Goal: Transaction & Acquisition: Obtain resource

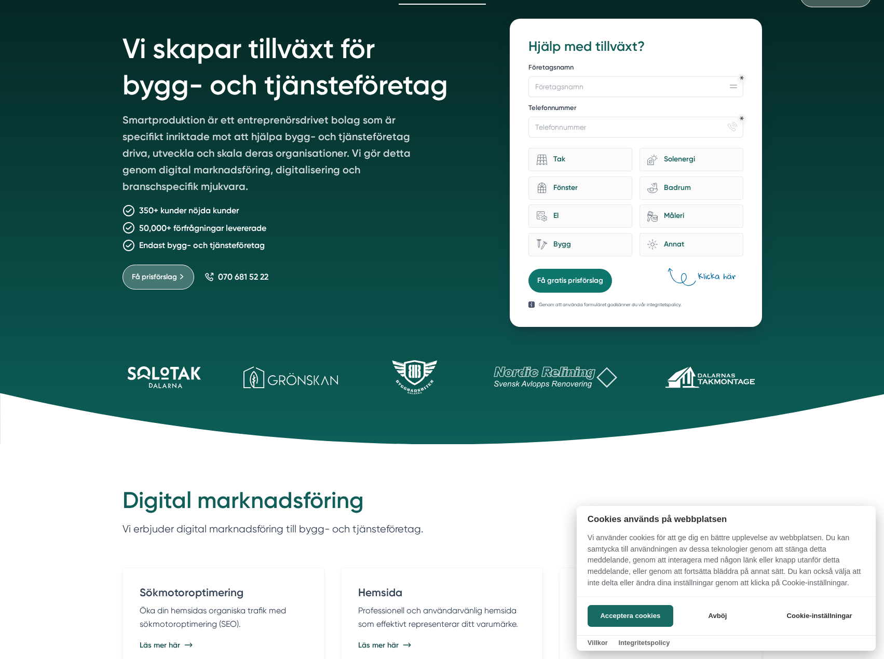
drag, startPoint x: 378, startPoint y: 158, endPoint x: 375, endPoint y: 240, distance: 82.6
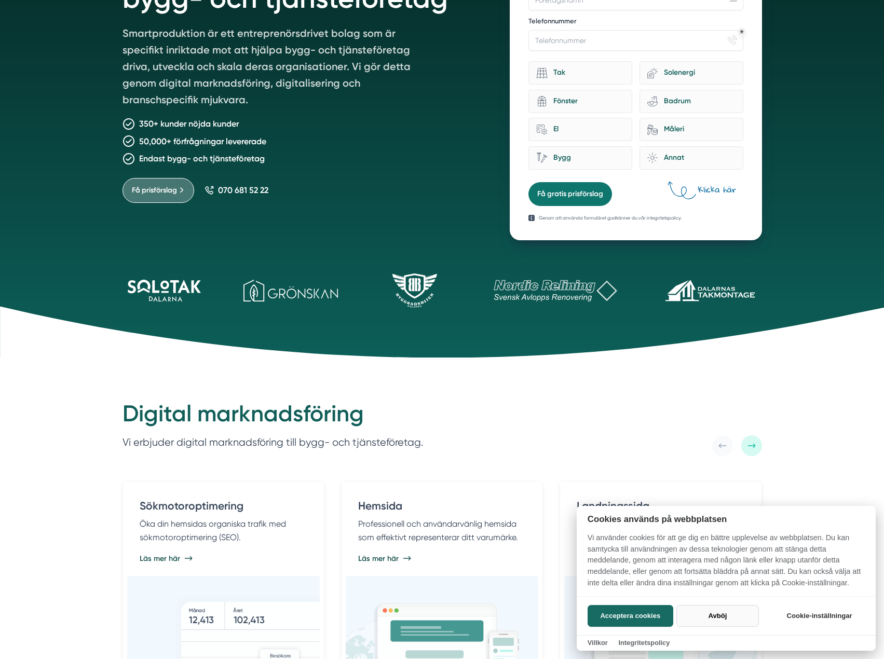
click at [724, 613] on button "Avböj" at bounding box center [718, 616] width 83 height 22
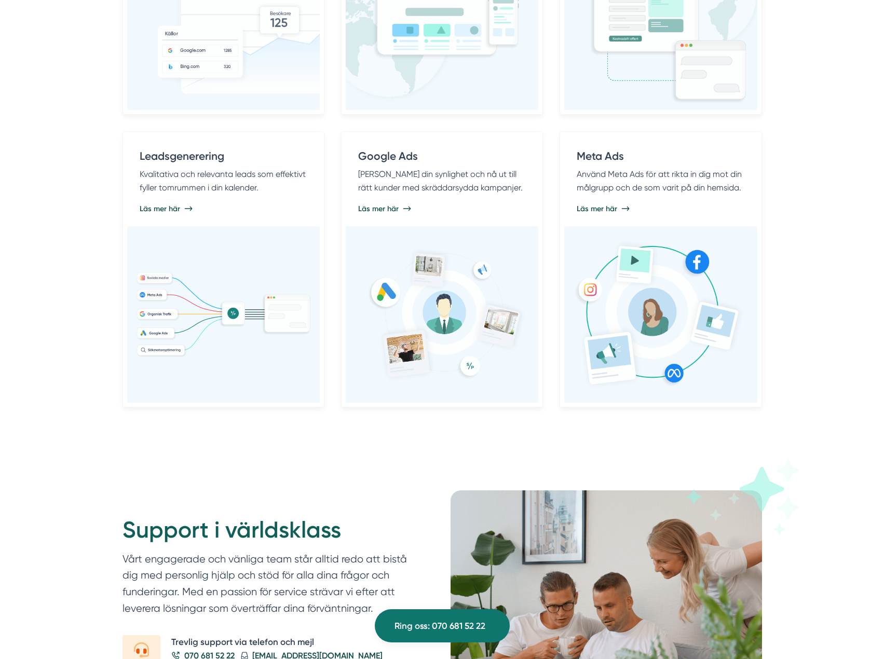
drag, startPoint x: 812, startPoint y: 228, endPoint x: 835, endPoint y: 279, distance: 56.0
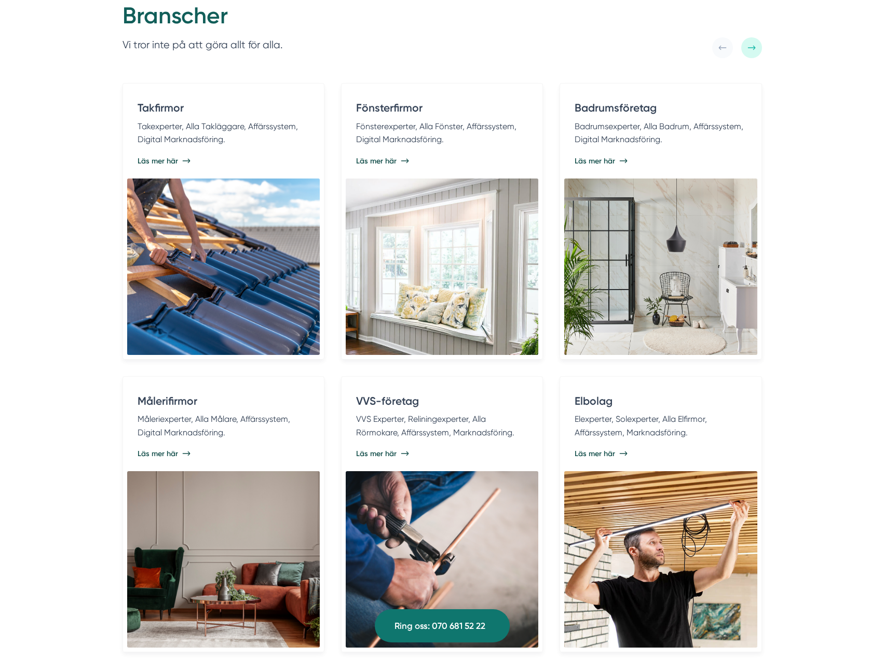
scroll to position [2120, 0]
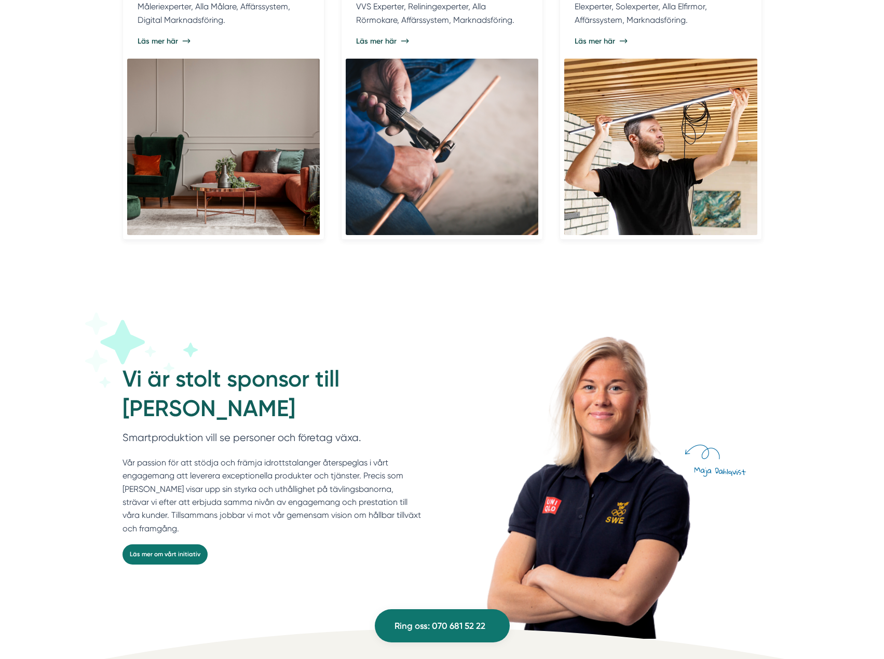
drag, startPoint x: 819, startPoint y: 163, endPoint x: 825, endPoint y: 246, distance: 82.8
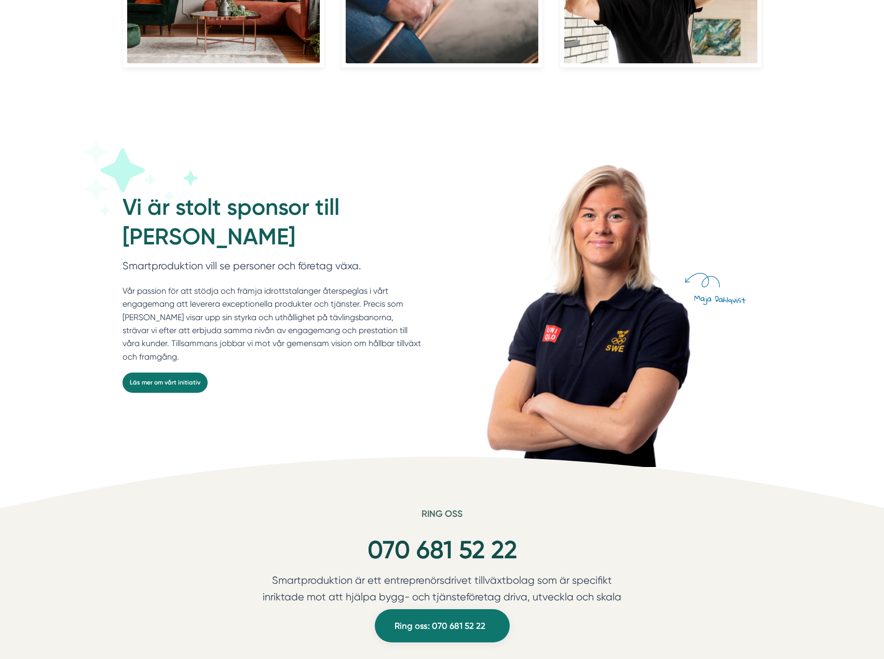
scroll to position [2690, 0]
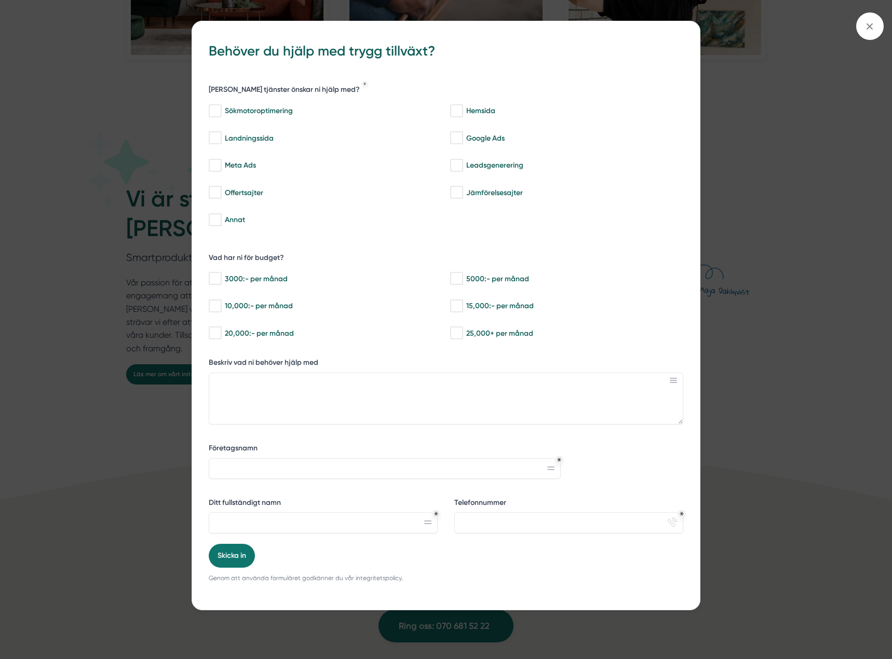
click at [825, 237] on div "bbc9b822-b2c6-488a-ab3e-9a2d59e49c7c Behöver du hjälp med trygg tillväxt? Vilka…" at bounding box center [446, 329] width 892 height 659
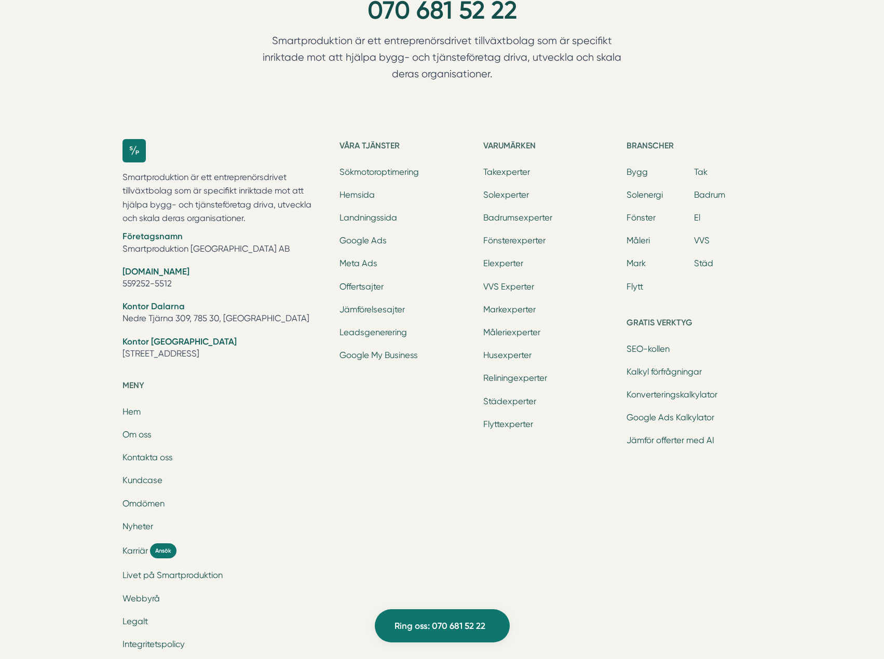
scroll to position [3245, 0]
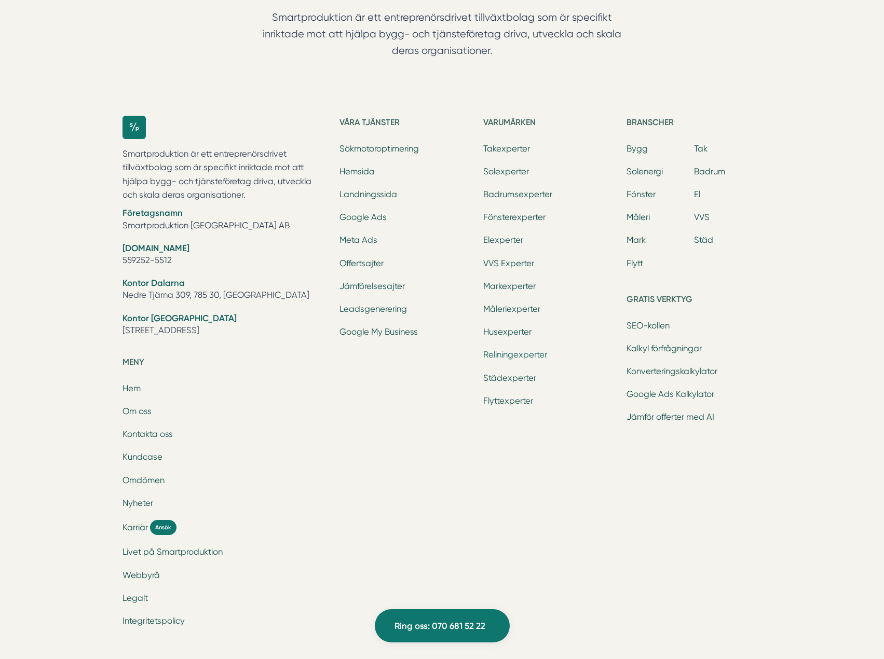
click at [510, 356] on link "Reliningexperter" at bounding box center [515, 355] width 64 height 10
click at [504, 244] on link "Elexperter" at bounding box center [503, 240] width 40 height 10
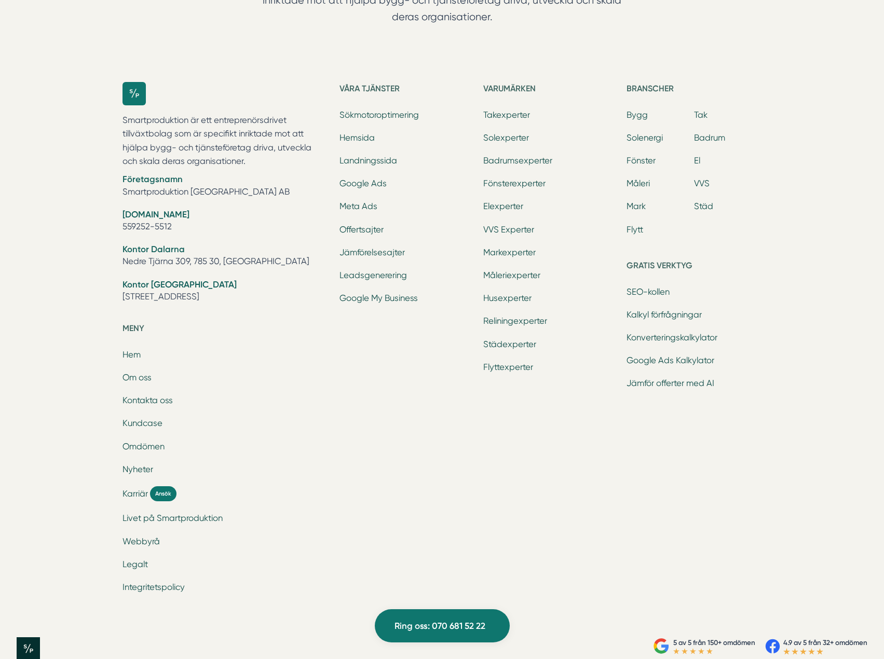
scroll to position [3297, 0]
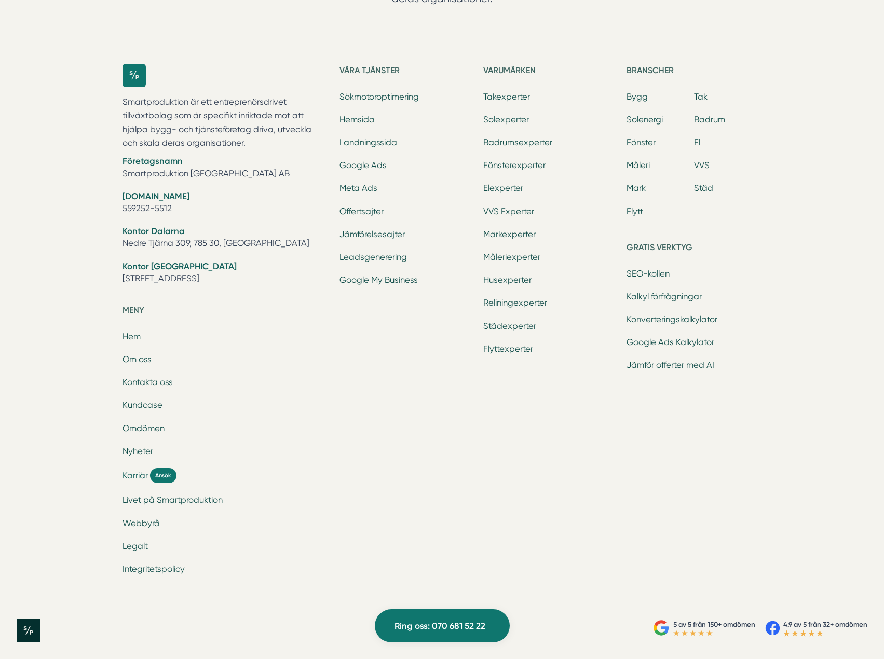
click at [133, 475] on span "Karriär" at bounding box center [135, 476] width 25 height 12
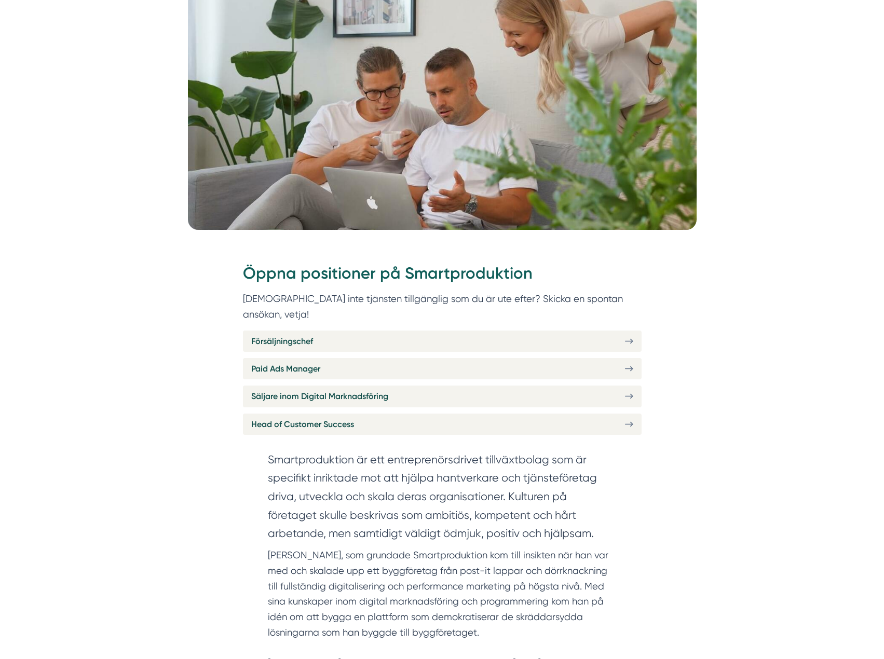
scroll to position [260, 0]
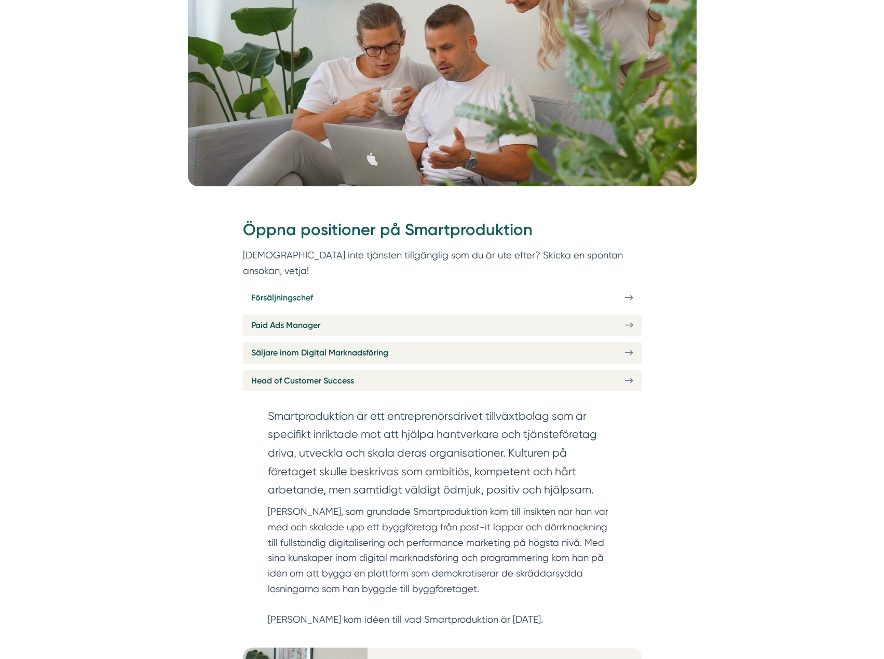
click at [369, 287] on link "Försäljningschef" at bounding box center [442, 297] width 399 height 21
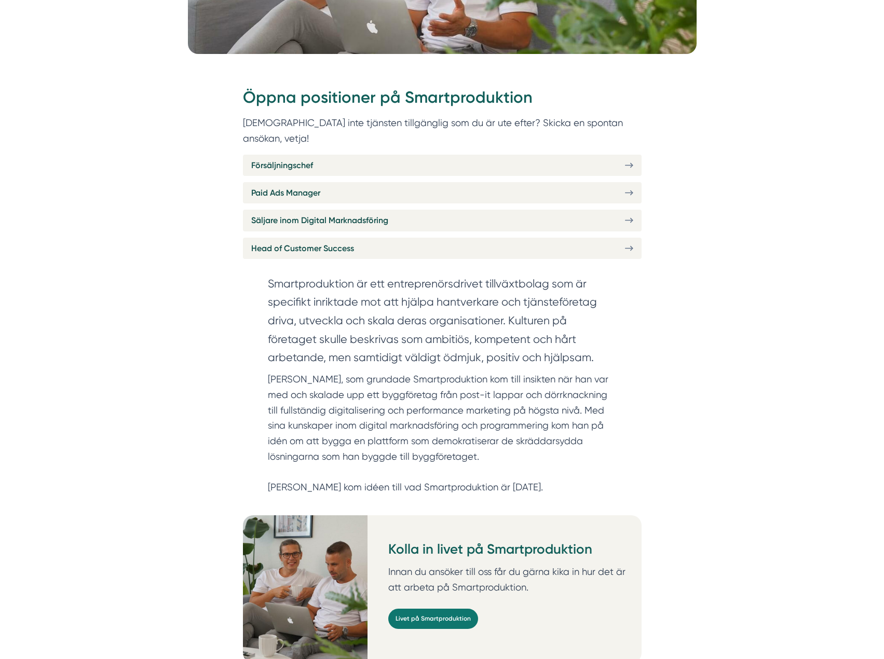
drag, startPoint x: 709, startPoint y: 243, endPoint x: 708, endPoint y: 260, distance: 16.6
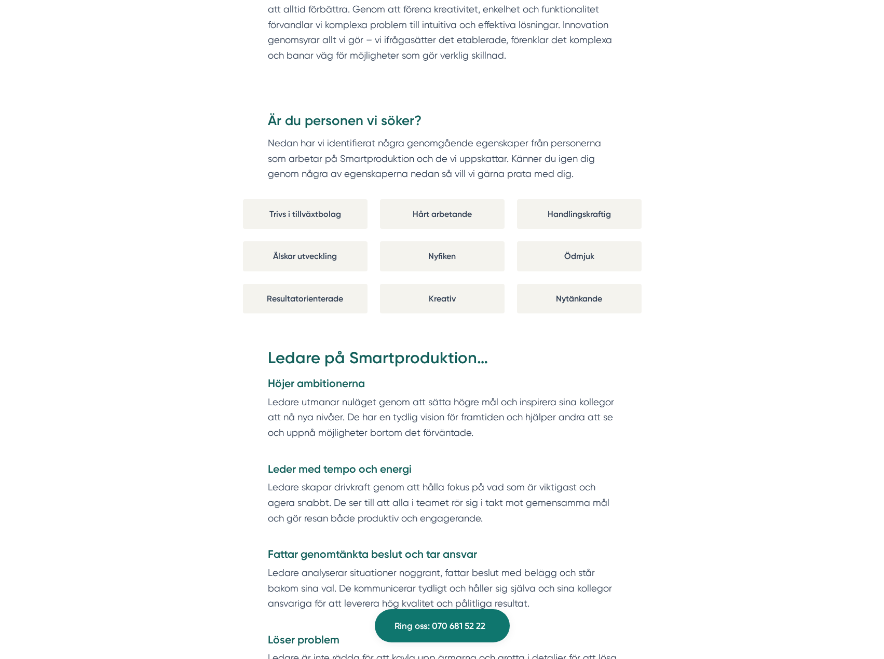
drag, startPoint x: 723, startPoint y: 224, endPoint x: 708, endPoint y: 255, distance: 34.4
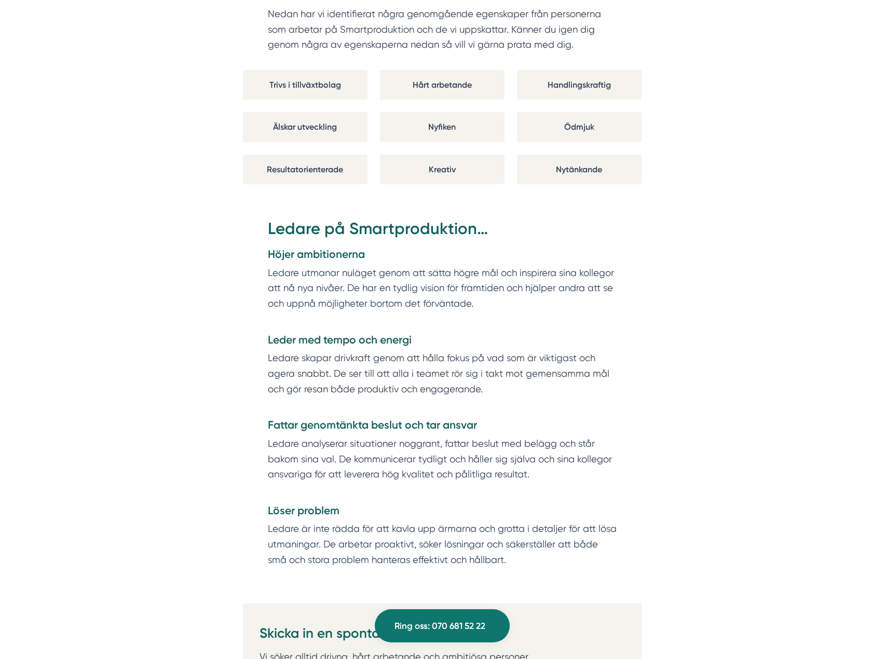
drag, startPoint x: 697, startPoint y: 225, endPoint x: 702, endPoint y: 253, distance: 27.9
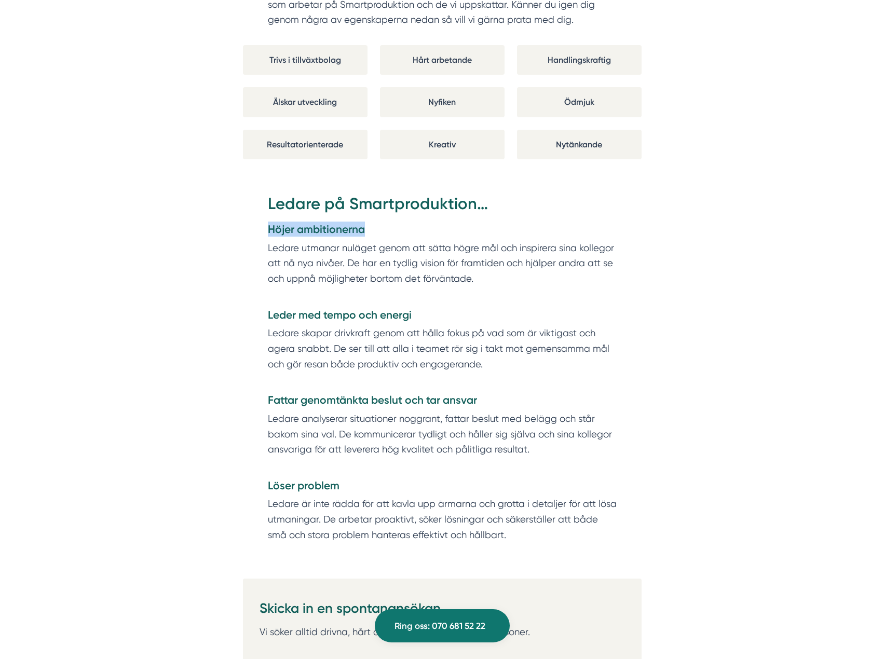
drag, startPoint x: 276, startPoint y: 207, endPoint x: 470, endPoint y: 231, distance: 195.7
click at [460, 226] on div "Ledare på Smartproduktion… Höjer ambitionerna Ledare utmanar nuläget genom att …" at bounding box center [442, 386] width 399 height 386
drag, startPoint x: 482, startPoint y: 239, endPoint x: 512, endPoint y: 247, distance: 31.2
click at [483, 240] on p "Ledare utmanar nuläget genom att sätta högre mål och inspirera sina kollegor at…" at bounding box center [442, 271] width 349 height 62
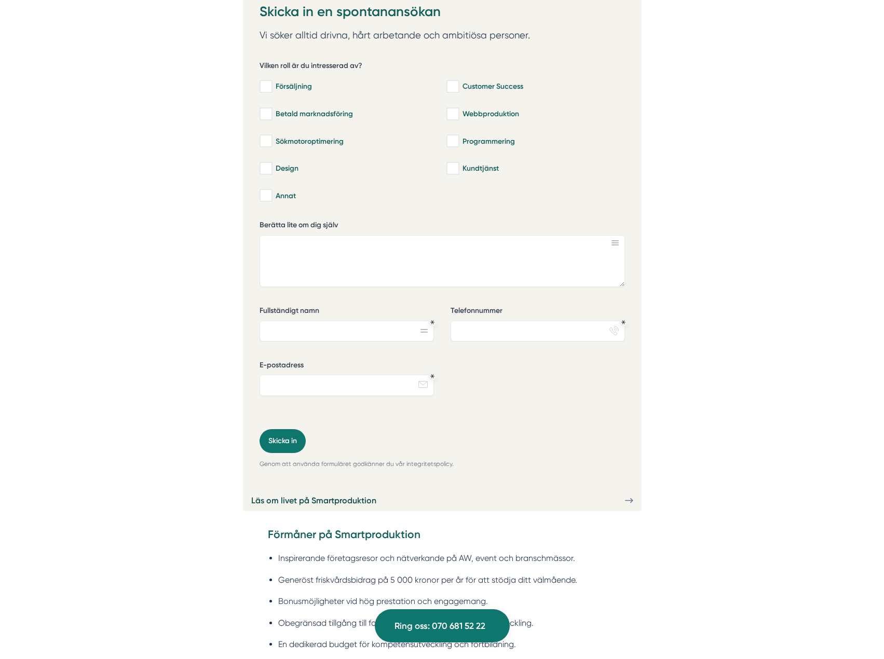
scroll to position [2313, 0]
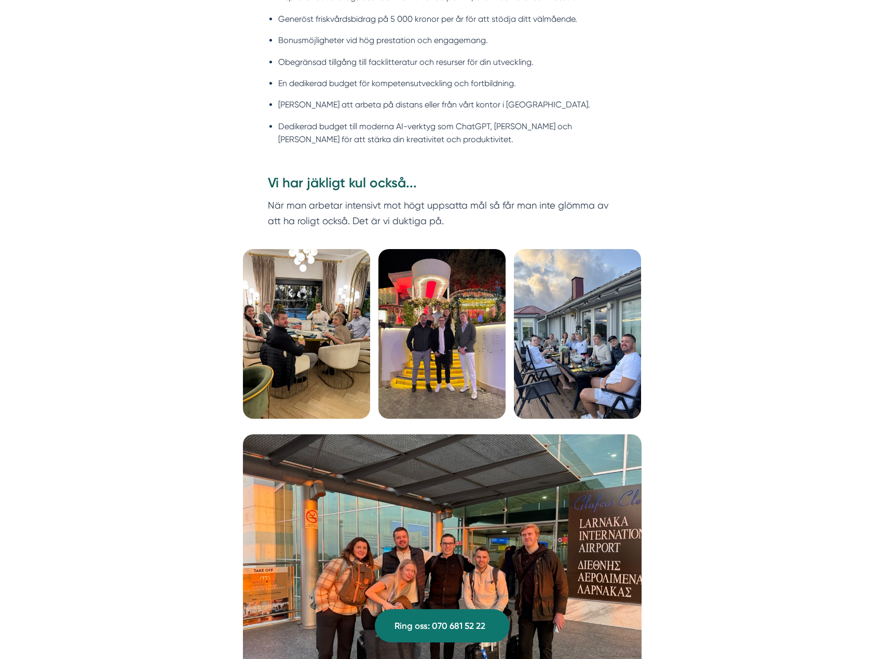
drag, startPoint x: 711, startPoint y: 212, endPoint x: 734, endPoint y: 399, distance: 188.3
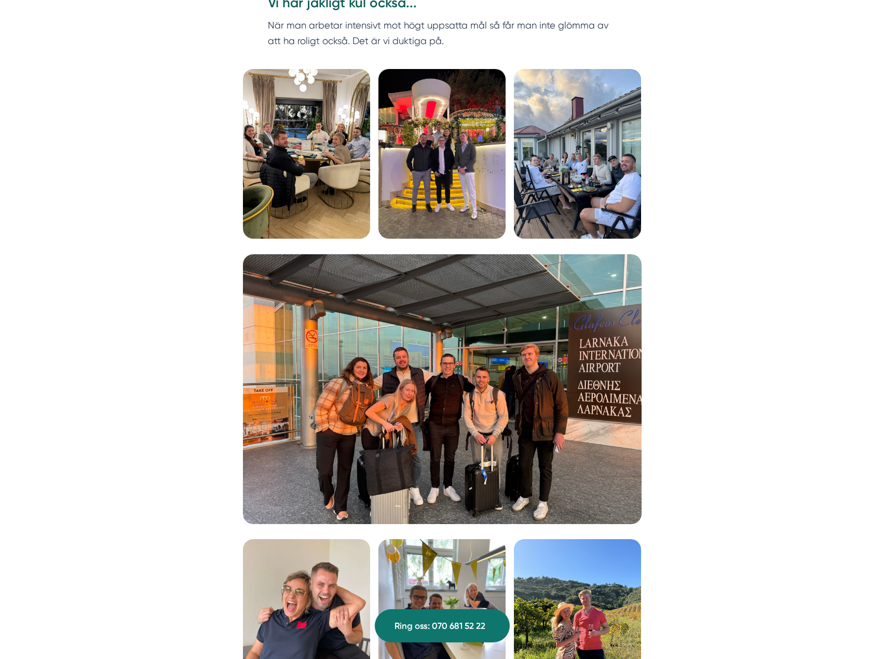
scroll to position [3380, 0]
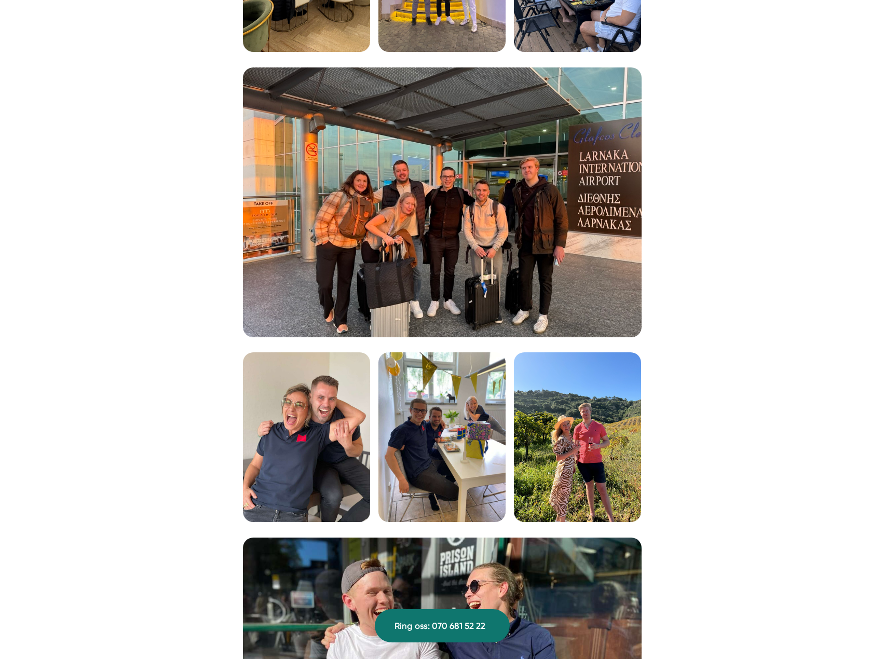
drag, startPoint x: 743, startPoint y: 291, endPoint x: 754, endPoint y: 389, distance: 98.8
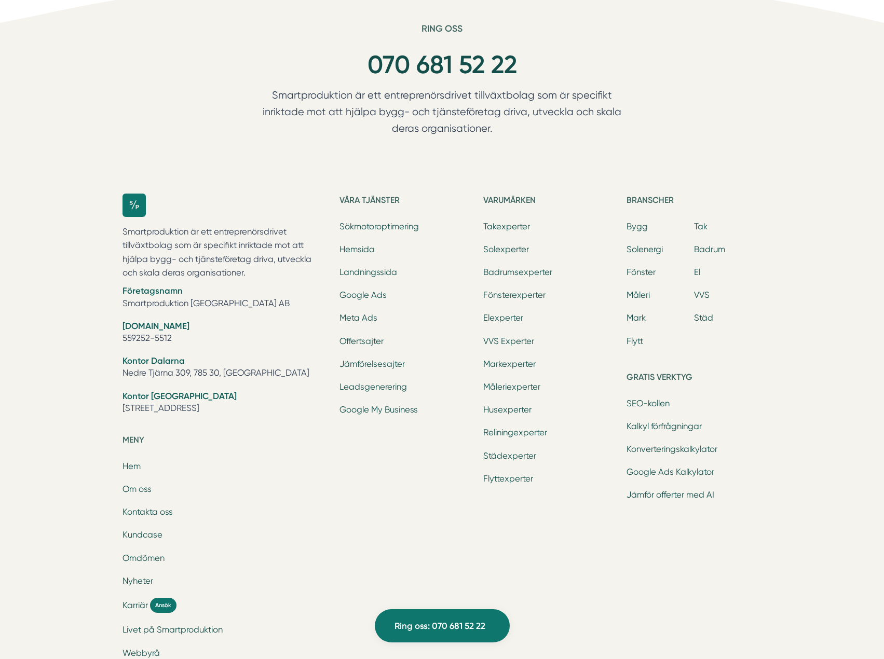
scroll to position [4437, 0]
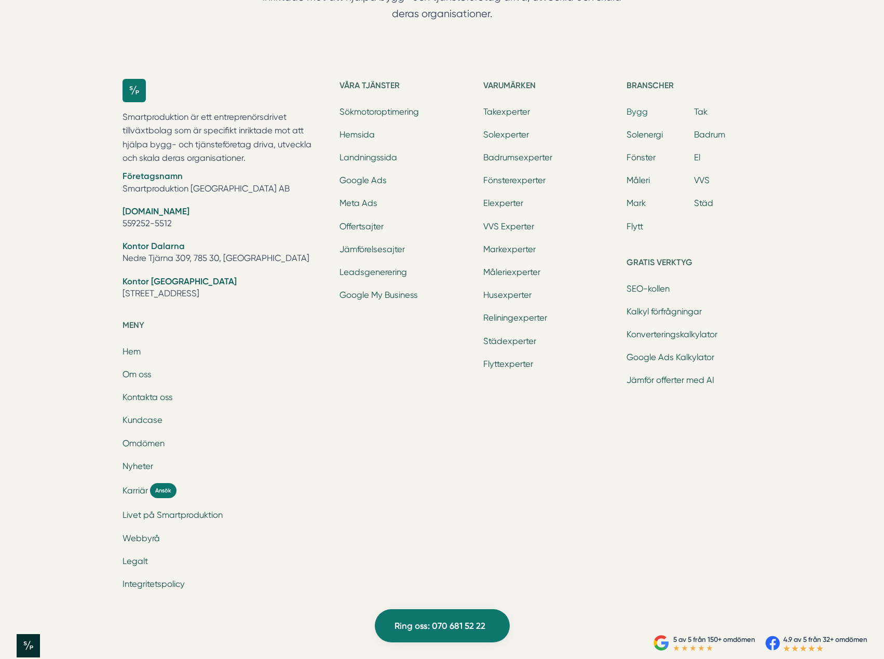
click at [638, 107] on link "Bygg" at bounding box center [637, 112] width 21 height 10
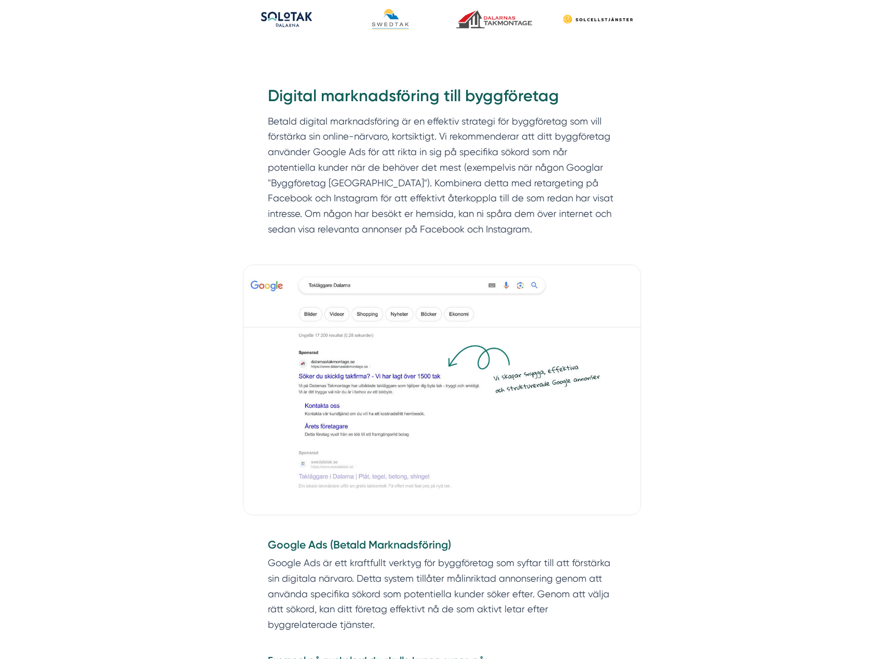
scroll to position [467, 0]
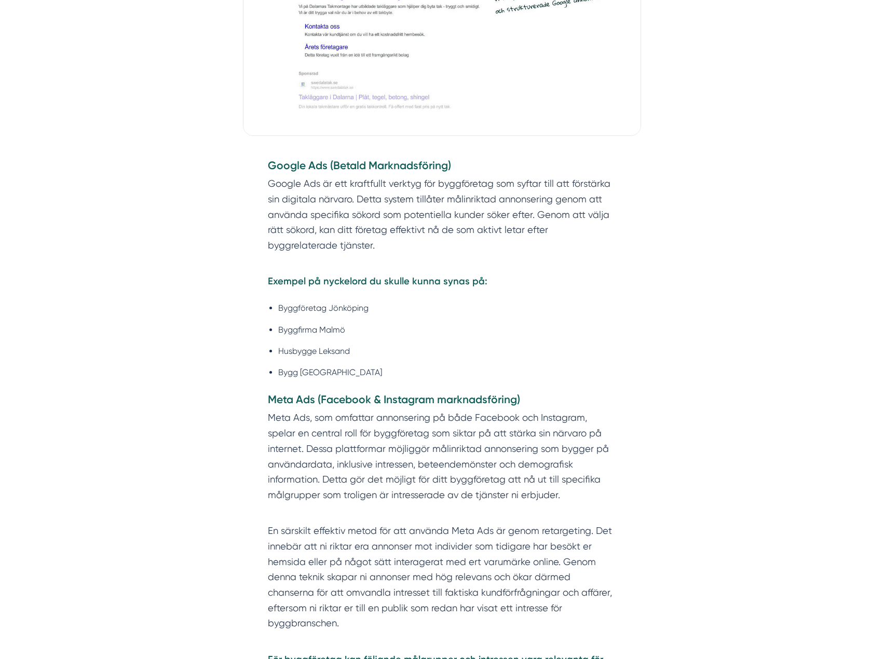
drag, startPoint x: 735, startPoint y: 247, endPoint x: 718, endPoint y: 277, distance: 34.6
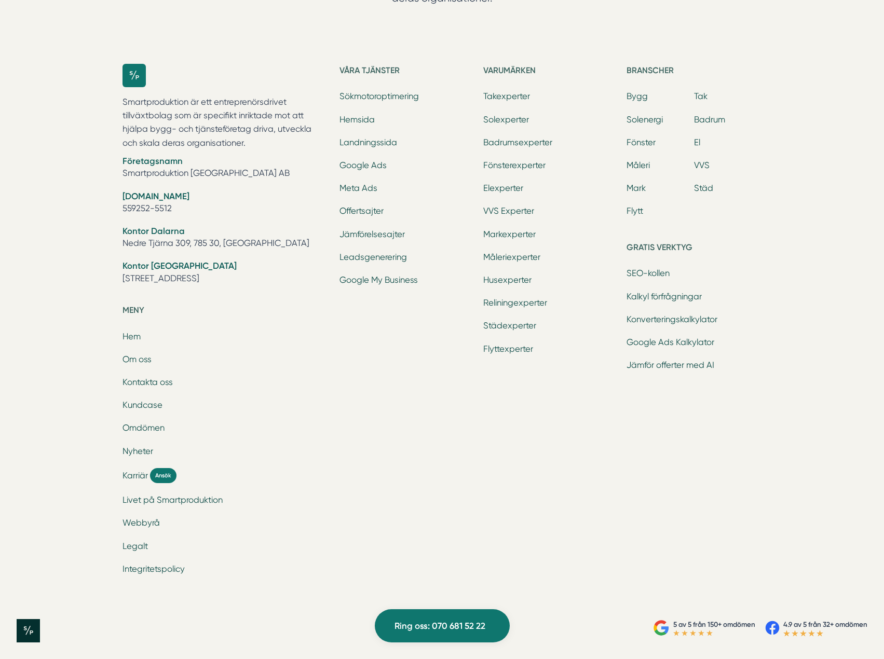
drag, startPoint x: 741, startPoint y: 239, endPoint x: 731, endPoint y: 434, distance: 195.0
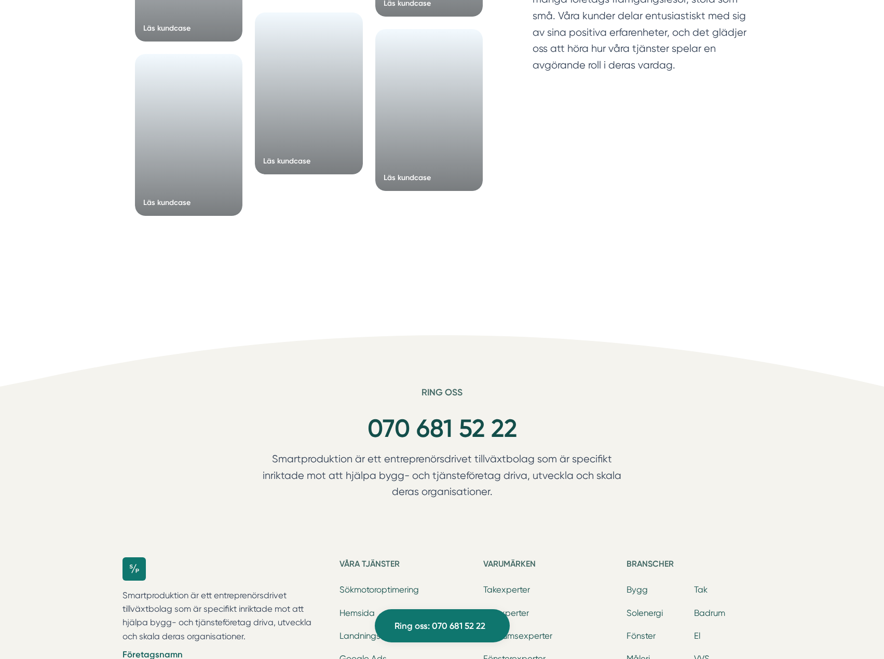
scroll to position [7715, 0]
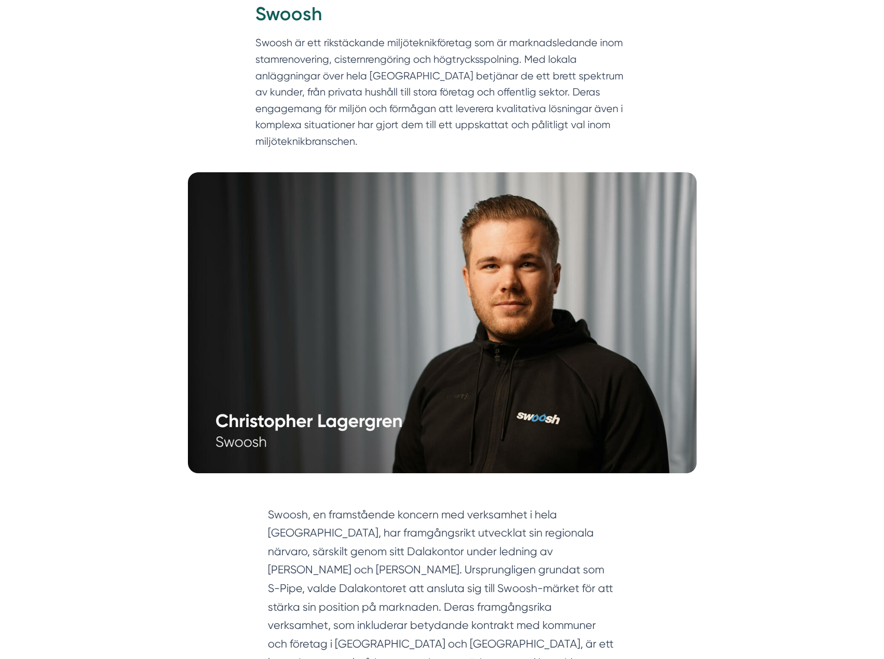
scroll to position [156, 0]
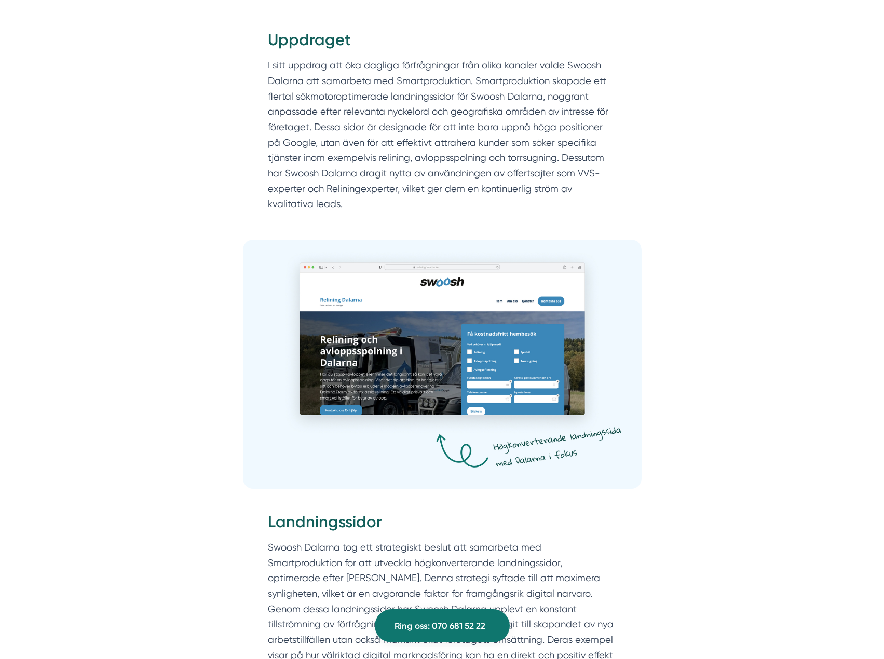
drag, startPoint x: 138, startPoint y: 252, endPoint x: 141, endPoint y: 269, distance: 17.0
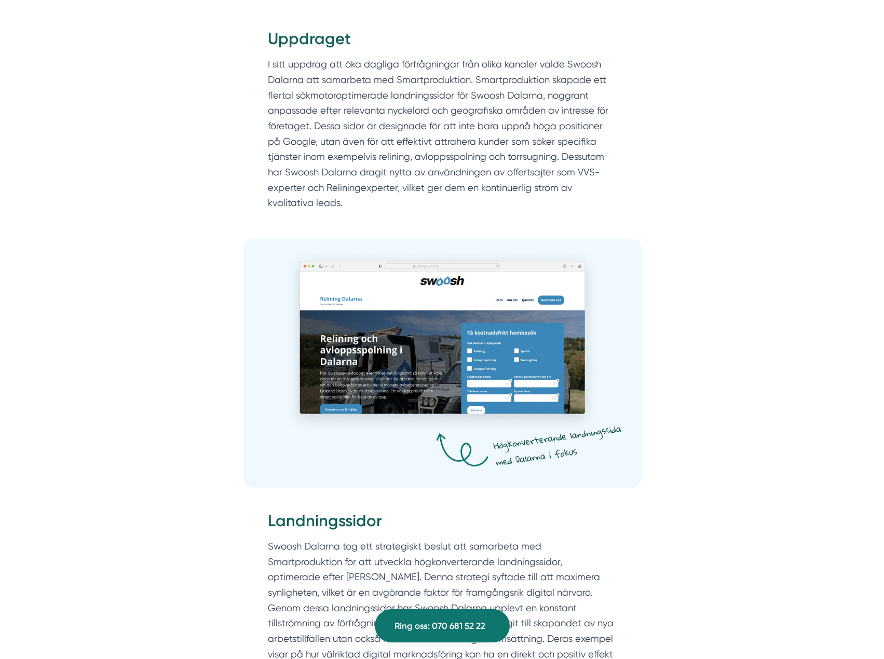
click at [447, 275] on img at bounding box center [442, 363] width 399 height 249
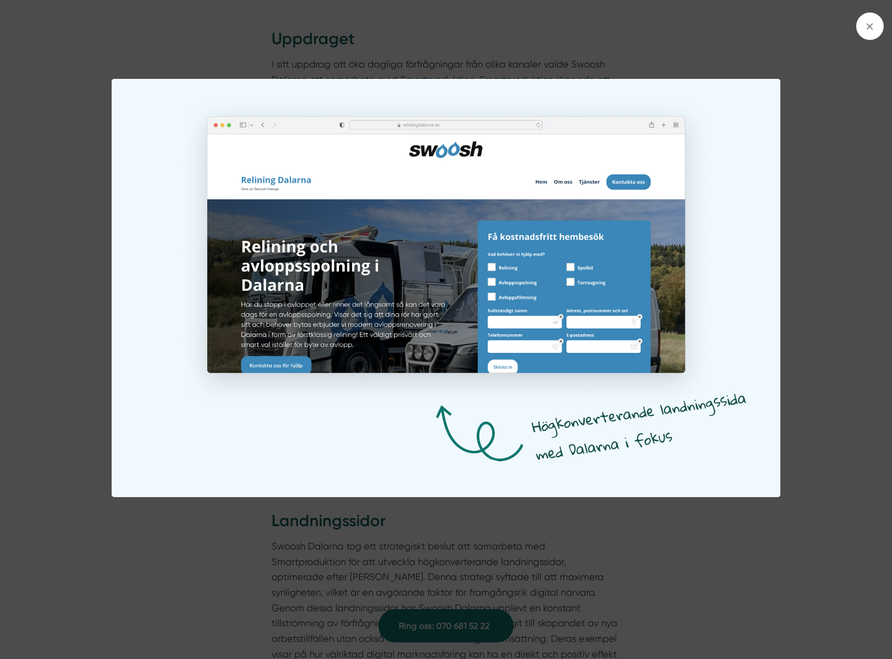
click at [830, 199] on div at bounding box center [446, 329] width 892 height 659
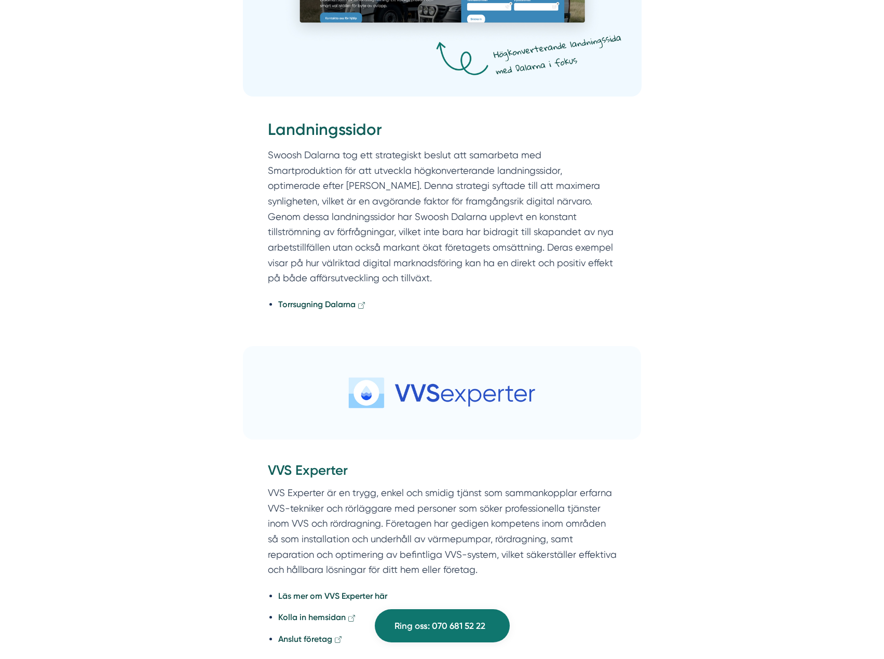
scroll to position [1258, 0]
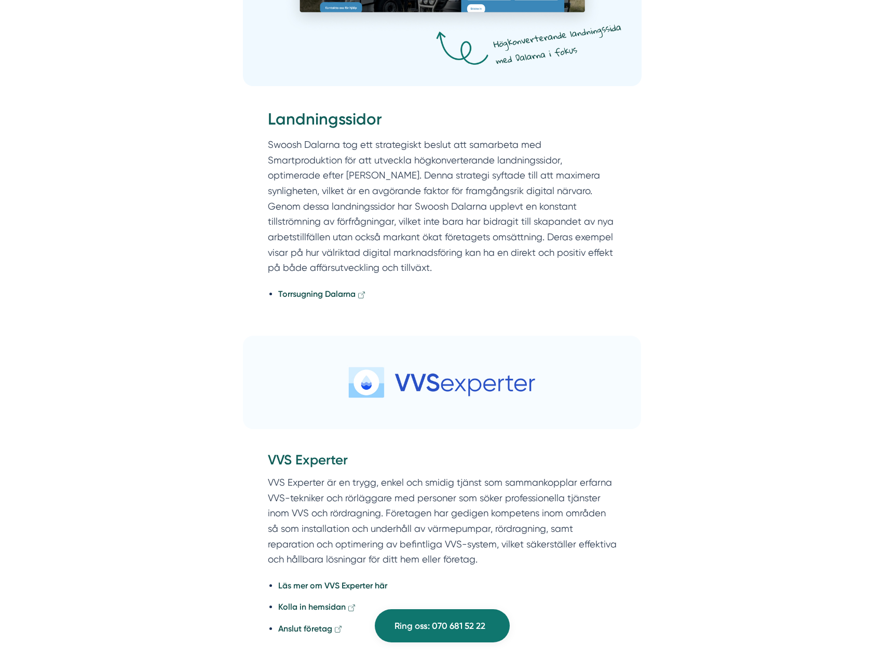
drag, startPoint x: 753, startPoint y: 214, endPoint x: 759, endPoint y: 231, distance: 17.6
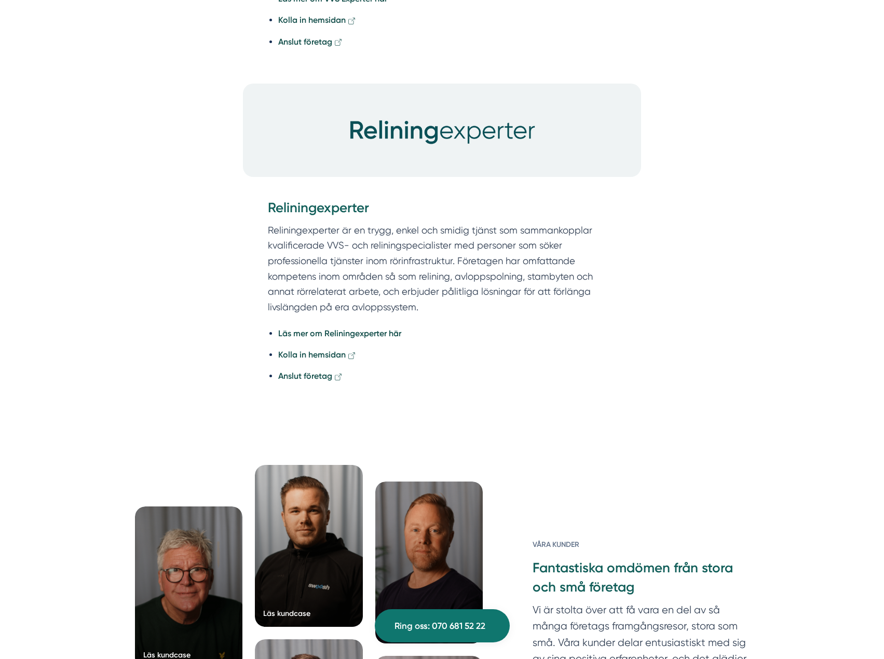
drag, startPoint x: 161, startPoint y: 242, endPoint x: 155, endPoint y: 274, distance: 31.8
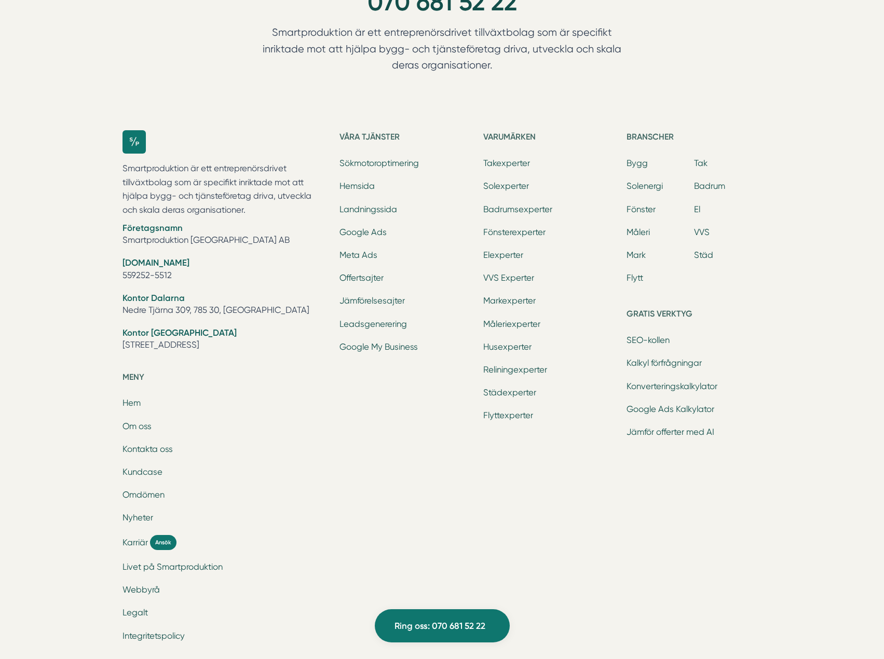
scroll to position [2959, 0]
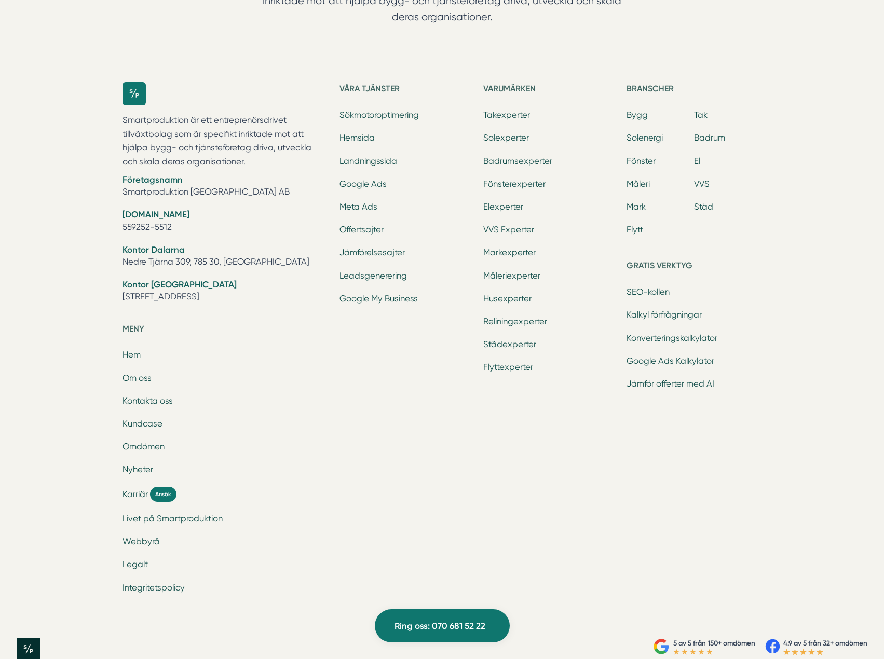
drag, startPoint x: 807, startPoint y: 305, endPoint x: 816, endPoint y: 436, distance: 131.7
click at [394, 388] on div "Våra tjänster Sökmotoroptimering Hemsida Landningssida Google Ads Meta Ads Offe…" at bounding box center [407, 343] width 135 height 523
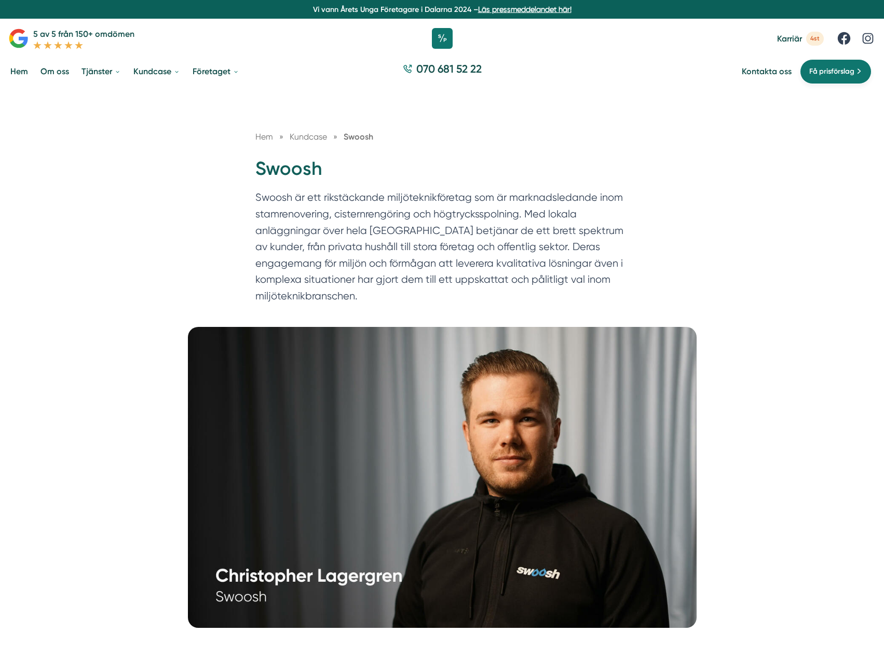
click at [839, 71] on span "Få prisförslag" at bounding box center [831, 71] width 45 height 11
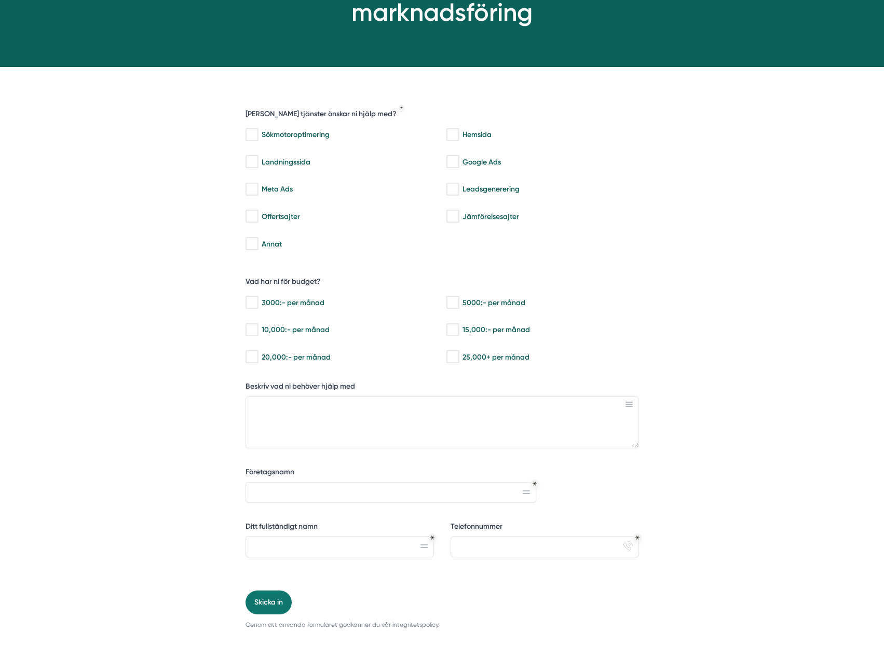
scroll to position [179, 0]
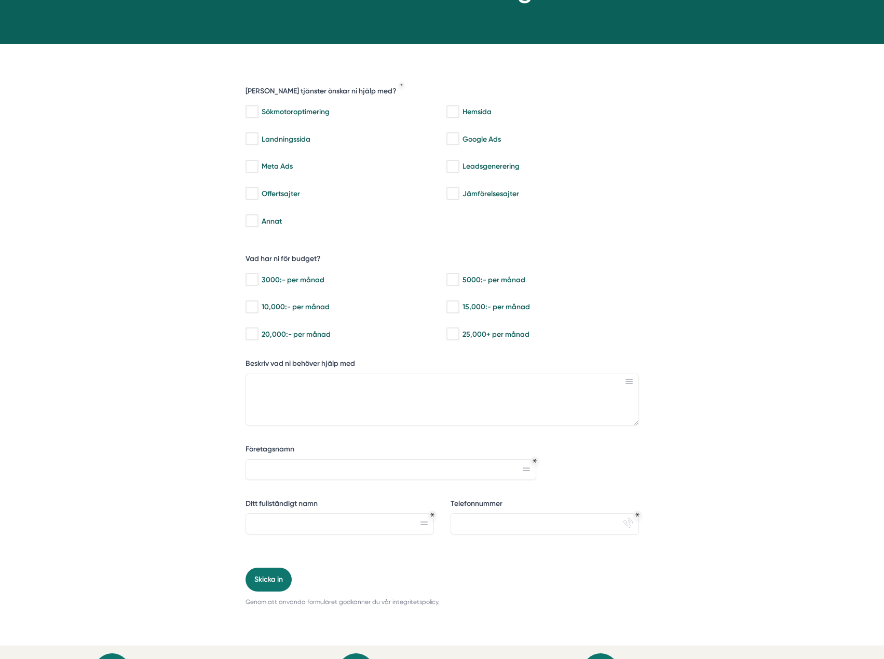
drag, startPoint x: 723, startPoint y: 184, endPoint x: 735, endPoint y: 204, distance: 23.8
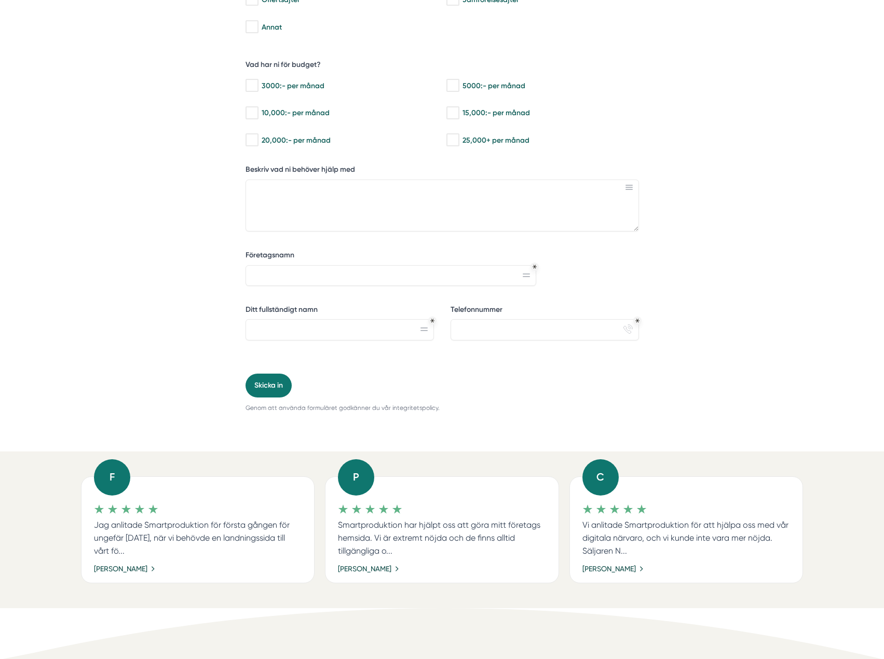
scroll to position [386, 0]
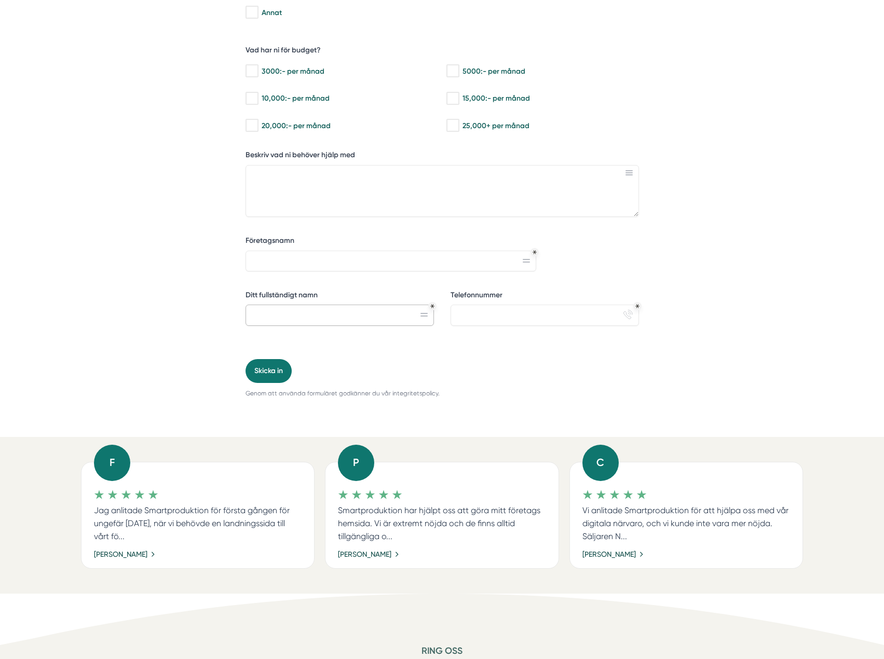
click at [424, 317] on input "Ditt fullständigt namn" at bounding box center [340, 315] width 188 height 21
drag, startPoint x: 570, startPoint y: 313, endPoint x: 579, endPoint y: 313, distance: 9.9
click at [570, 313] on input "Telefonnummer" at bounding box center [545, 315] width 188 height 21
click at [692, 303] on div "933a79ab-30c6-4b16-a2e0-13fe1b2b8035 Vilka tjänster önskar ni hjälp med? Sökmot…" at bounding box center [442, 136] width 509 height 602
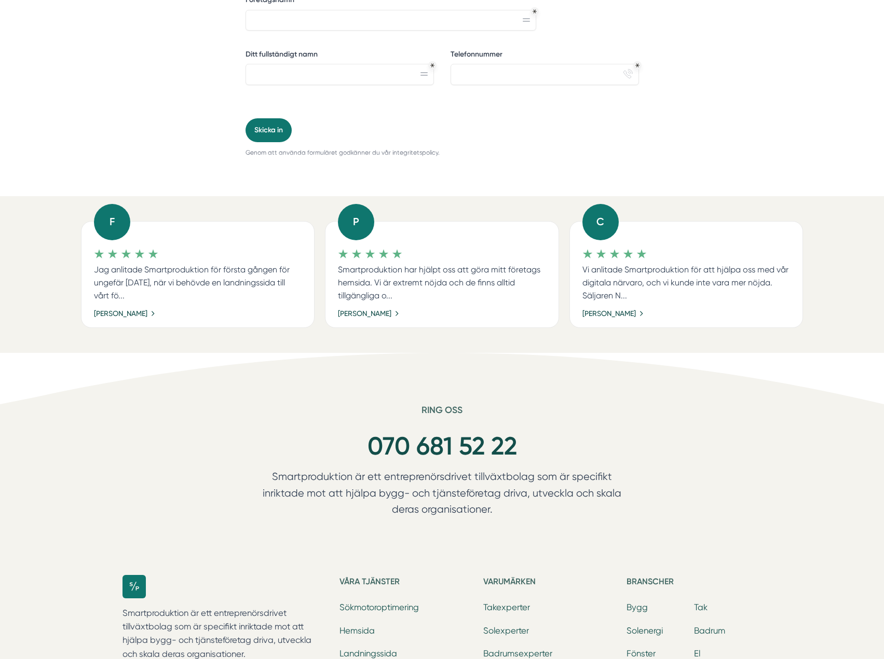
scroll to position [646, 0]
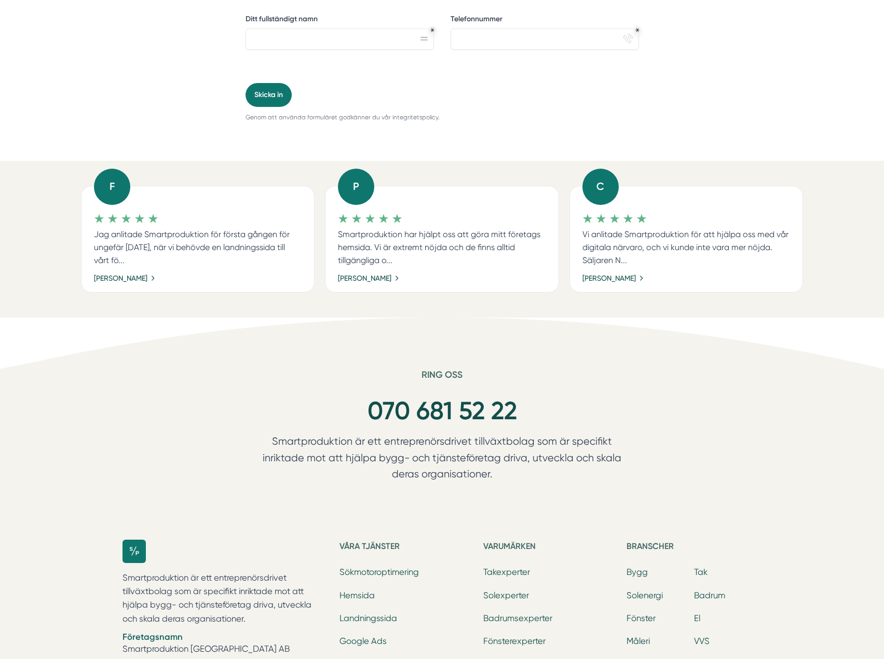
drag, startPoint x: 109, startPoint y: 396, endPoint x: 107, endPoint y: 409, distance: 13.1
click at [138, 278] on link "[PERSON_NAME]" at bounding box center [125, 277] width 63 height 11
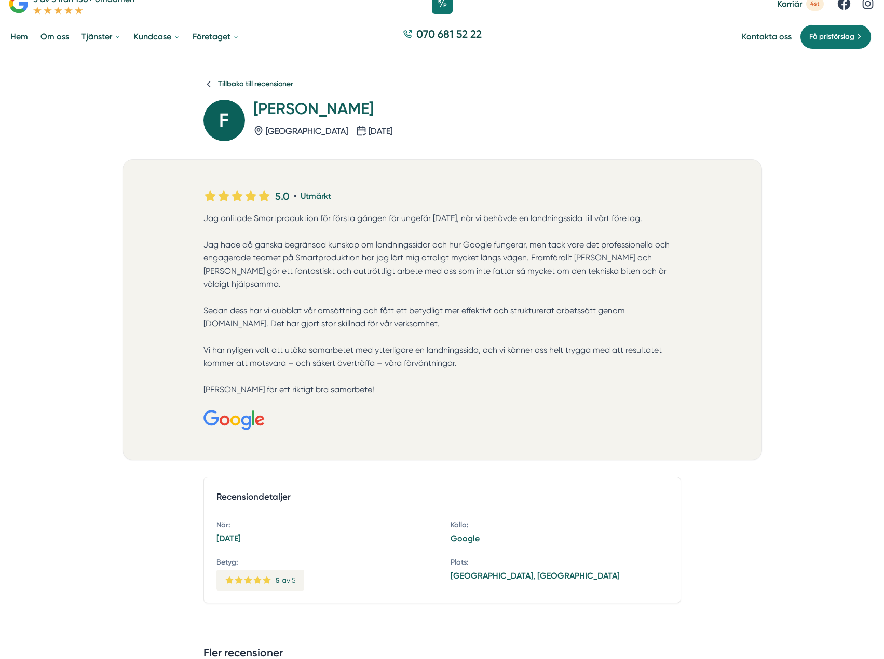
scroll to position [52, 0]
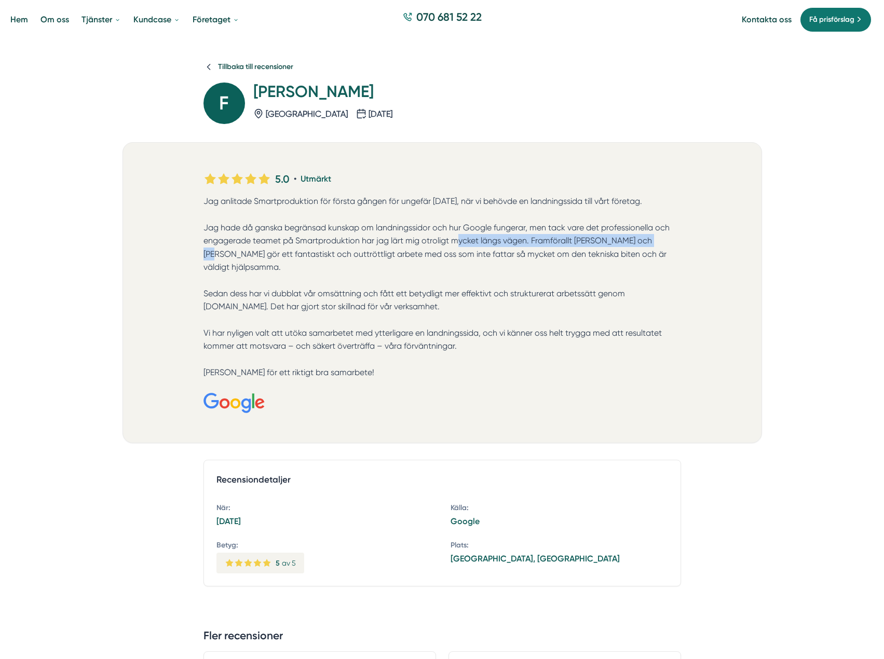
drag, startPoint x: 629, startPoint y: 245, endPoint x: 489, endPoint y: 242, distance: 140.2
click at [430, 239] on p "Jag anlitade Smartproduktion för första gången för ungefär [DATE], när vi behöv…" at bounding box center [443, 287] width 478 height 184
click at [615, 250] on p "Jag anlitade Smartproduktion för första gången för ungefär ett år sedan, när vi…" at bounding box center [443, 287] width 478 height 184
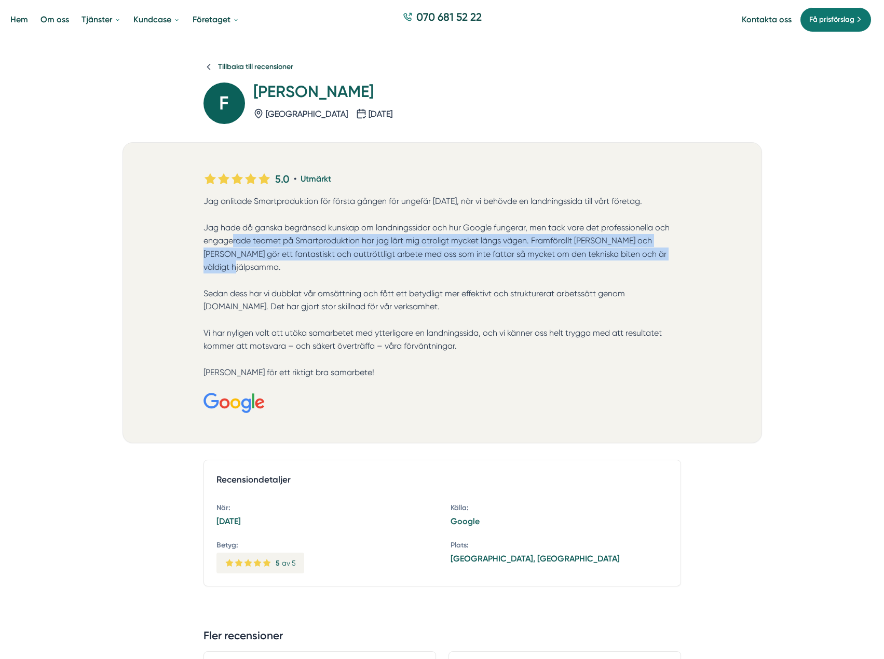
drag, startPoint x: 681, startPoint y: 249, endPoint x: 173, endPoint y: 233, distance: 507.5
click at [179, 234] on div "5.0 • Utmärkt" at bounding box center [442, 292] width 561 height 275
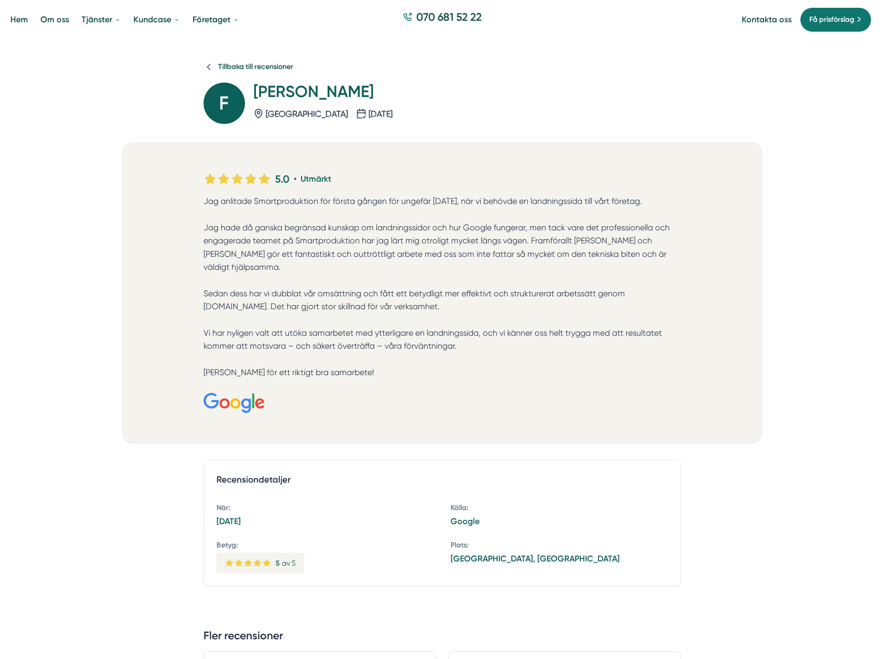
click at [356, 283] on p "Jag anlitade Smartproduktion för första gången för ungefär ett år sedan, när vi…" at bounding box center [443, 287] width 478 height 184
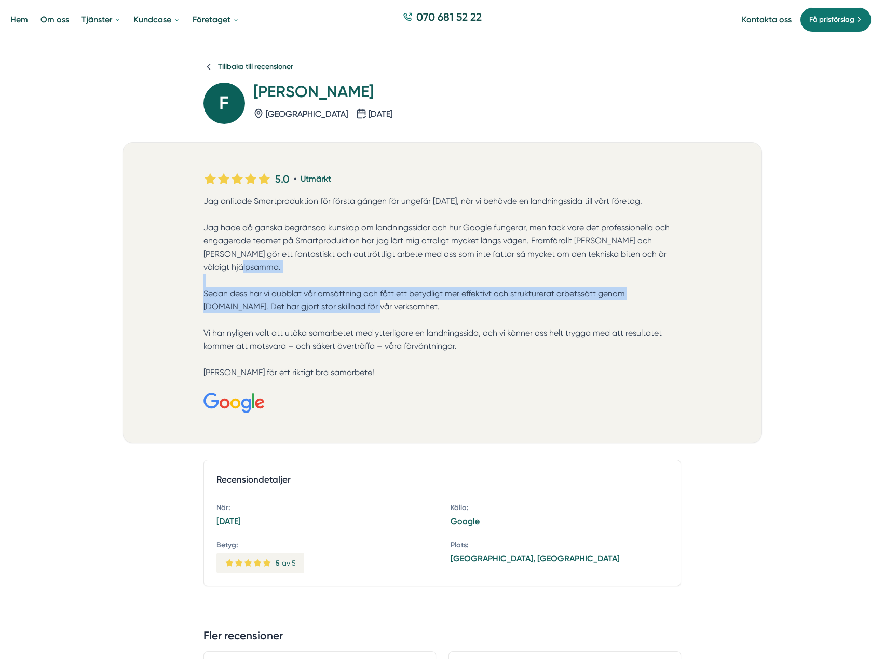
drag, startPoint x: 282, startPoint y: 280, endPoint x: 276, endPoint y: 282, distance: 6.6
click at [202, 279] on div "5.0 • Utmärkt" at bounding box center [442, 292] width 561 height 275
click at [417, 291] on p "Jag anlitade Smartproduktion för första gången för ungefär ett år sedan, när vi…" at bounding box center [443, 287] width 478 height 184
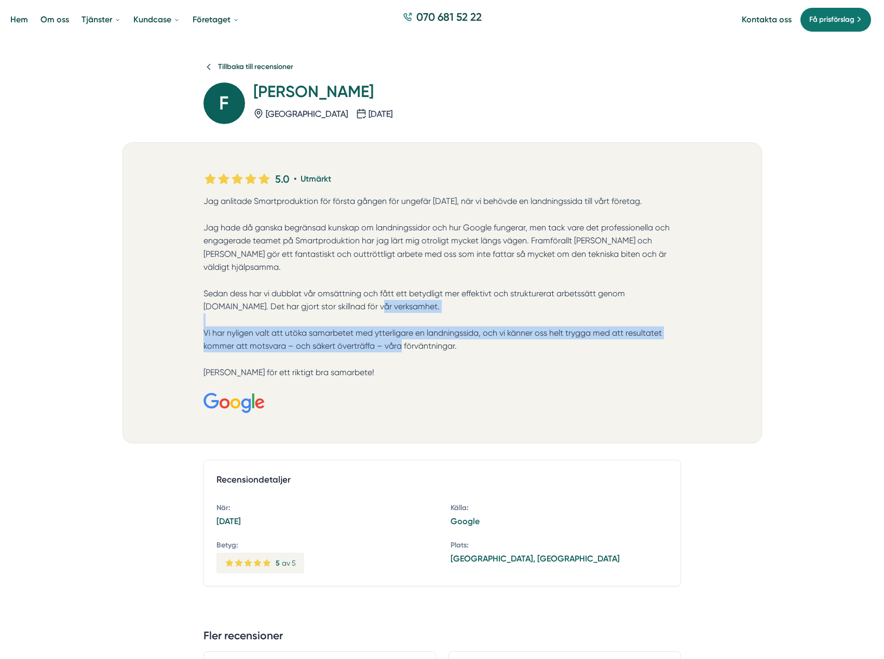
drag, startPoint x: 467, startPoint y: 329, endPoint x: 380, endPoint y: 314, distance: 88.5
click at [191, 308] on div "5.0 • Utmärkt" at bounding box center [442, 292] width 561 height 275
click at [460, 319] on p "Jag anlitade Smartproduktion för första gången för ungefär ett år sedan, när vi…" at bounding box center [443, 287] width 478 height 184
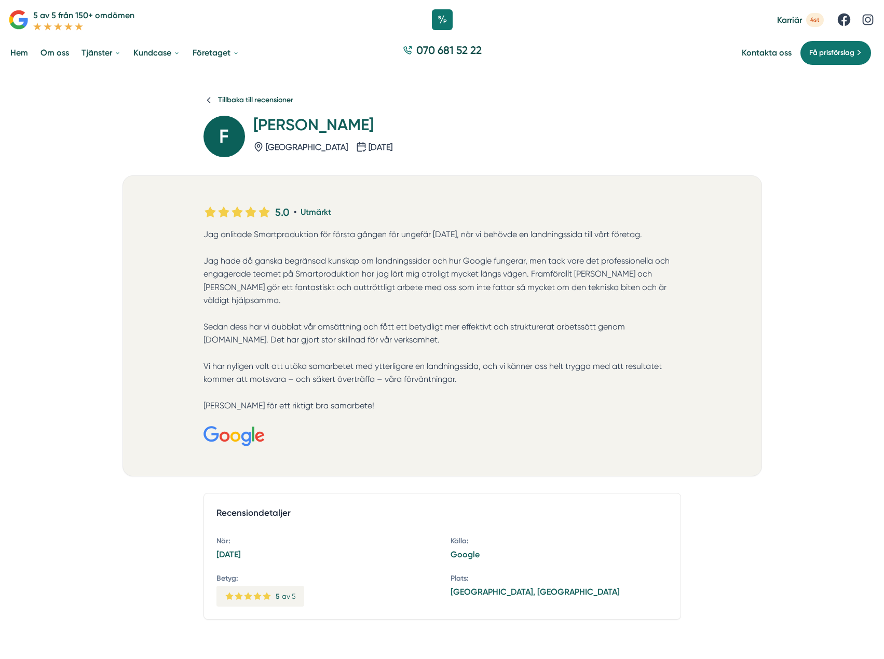
scroll to position [0, 0]
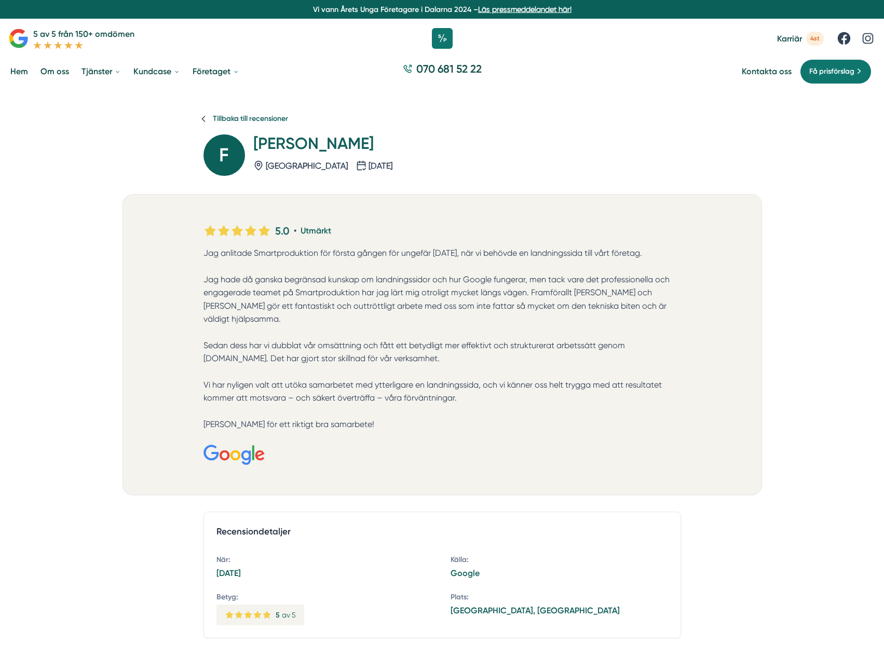
click at [242, 119] on span "Tillbaka till recensioner" at bounding box center [250, 119] width 75 height 10
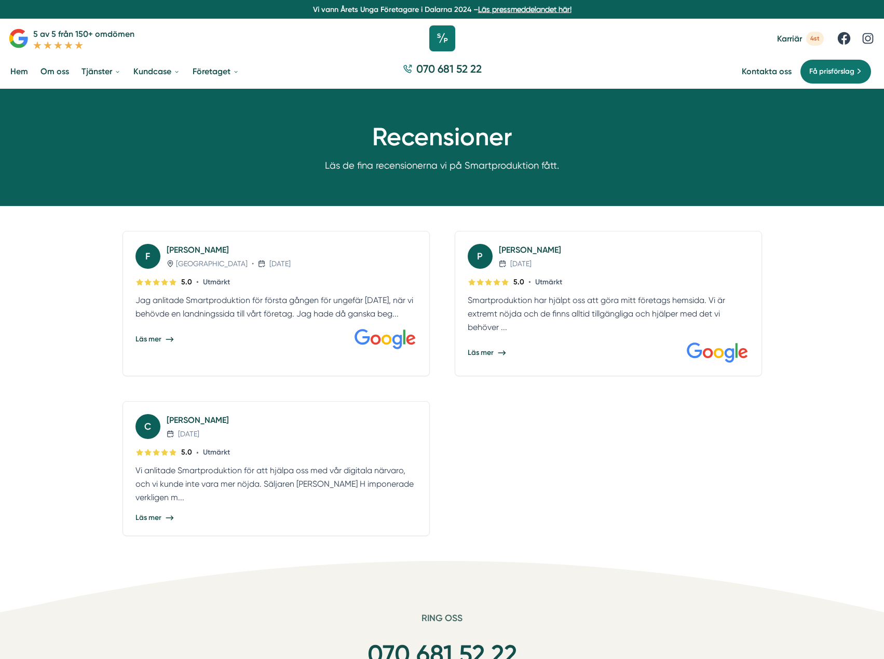
click at [443, 34] on icon at bounding box center [442, 38] width 26 height 26
